Goal: Transaction & Acquisition: Subscribe to service/newsletter

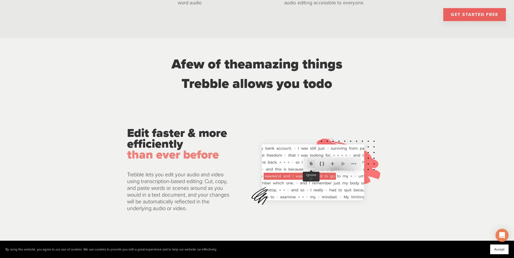
scroll to position [596, 0]
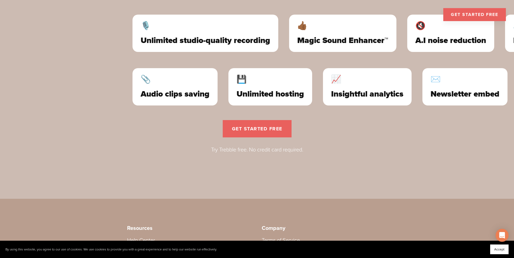
scroll to position [1568, 0]
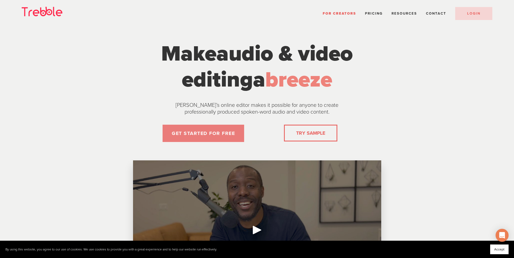
click at [187, 137] on link "GET STARTED FOR FREE" at bounding box center [202, 133] width 81 height 17
click at [374, 12] on span "Pricing" at bounding box center [374, 13] width 18 height 4
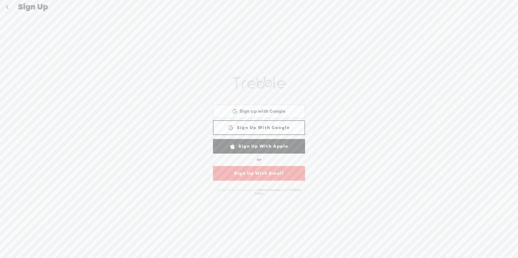
click at [236, 175] on link "Sign Up With Email" at bounding box center [259, 173] width 92 height 15
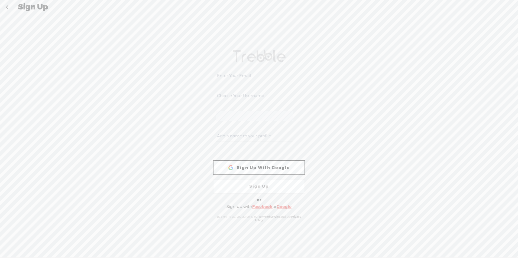
click at [228, 73] on input "email" at bounding box center [254, 76] width 77 height 11
type input "dataforeducation@gmail.com"
click at [273, 94] on input "dataforeducation@gmail.com" at bounding box center [254, 96] width 77 height 11
click at [280, 95] on input "dataforeducation@gmail.com" at bounding box center [254, 96] width 77 height 11
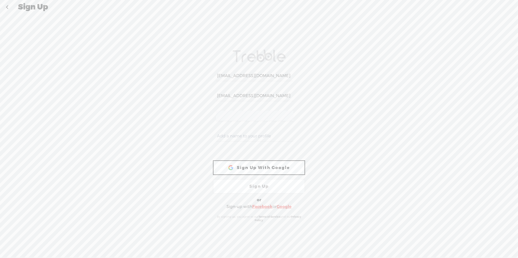
click at [191, 106] on div "dataforeducation@gmail.com dataforeducation@gmail.com WEBB-58D2-V8V Sign Up Wit…" at bounding box center [259, 136] width 518 height 243
click at [234, 135] on input "text" at bounding box center [254, 136] width 77 height 11
type input "DataforEducation"
click at [251, 187] on link "Sign Up" at bounding box center [259, 186] width 92 height 15
click at [253, 170] on link "Sign Up With Google" at bounding box center [259, 168] width 92 height 15
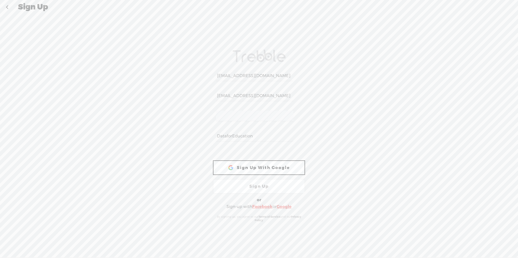
click at [252, 187] on link "Sign Up" at bounding box center [259, 186] width 92 height 15
click at [257, 167] on link "Sign Up With Google" at bounding box center [259, 168] width 92 height 15
click at [282, 206] on link "Google" at bounding box center [283, 206] width 15 height 5
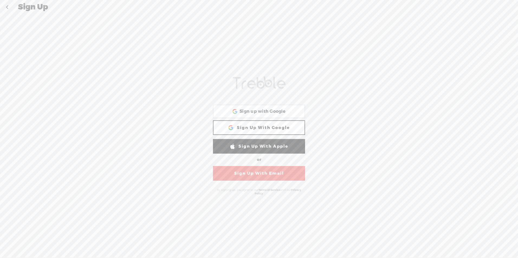
click at [250, 127] on link "Sign Up With Google" at bounding box center [259, 127] width 92 height 15
click at [249, 174] on link "Sign Up With Email" at bounding box center [259, 173] width 92 height 15
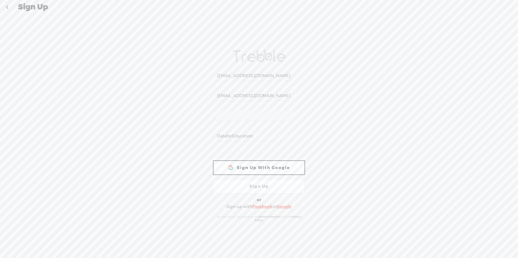
click at [221, 135] on input "DataforEducation" at bounding box center [254, 136] width 77 height 11
click at [241, 167] on link "Sign Up With Google" at bounding box center [259, 168] width 92 height 15
click at [251, 187] on link "Sign Up" at bounding box center [259, 186] width 92 height 15
click at [8, 6] on link at bounding box center [7, 7] width 14 height 14
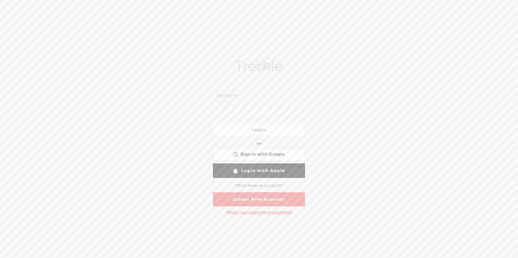
click at [244, 201] on link "Create New Account" at bounding box center [259, 199] width 92 height 14
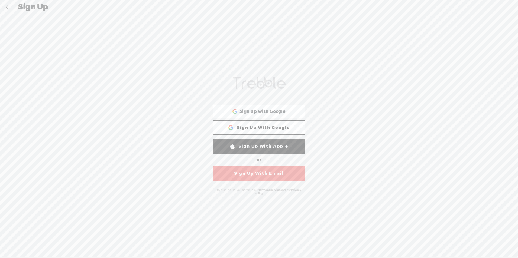
click at [246, 175] on link "Sign Up With Email" at bounding box center [259, 173] width 92 height 15
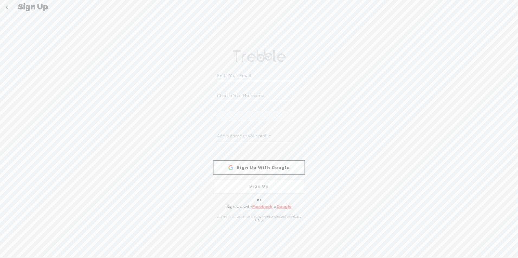
click at [225, 74] on input "email" at bounding box center [254, 76] width 77 height 11
type input "dataforeducation@gmail.com"
click at [221, 137] on input "text" at bounding box center [254, 136] width 77 height 11
type input "DataforEducation"
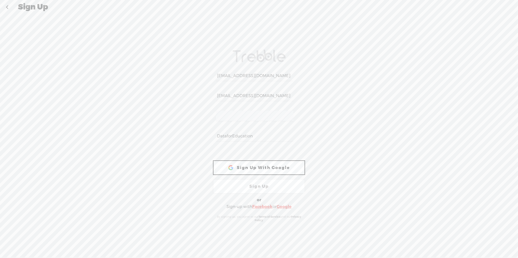
click at [253, 189] on link "Sign Up" at bounding box center [259, 186] width 92 height 15
click at [258, 136] on input "DataforEducation" at bounding box center [254, 136] width 77 height 11
click at [259, 168] on link "Sign Up With Google" at bounding box center [259, 168] width 92 height 15
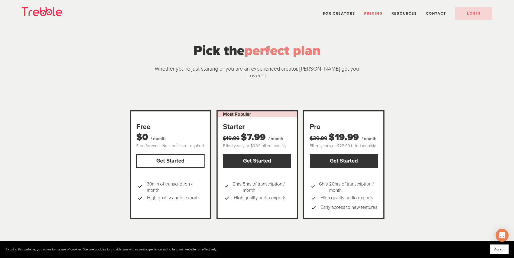
click at [154, 154] on link "Get Started" at bounding box center [170, 161] width 68 height 14
